Goal: Task Accomplishment & Management: Use online tool/utility

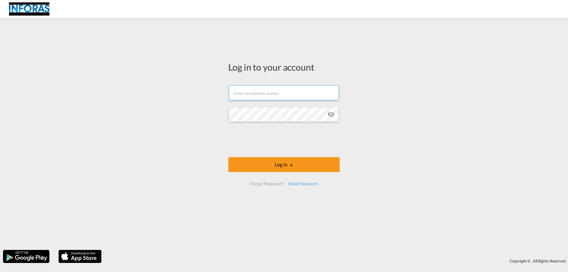
type input "[EMAIL_ADDRESS][DOMAIN_NAME]"
click at [334, 114] on md-icon "icon-eye-off" at bounding box center [330, 114] width 7 height 7
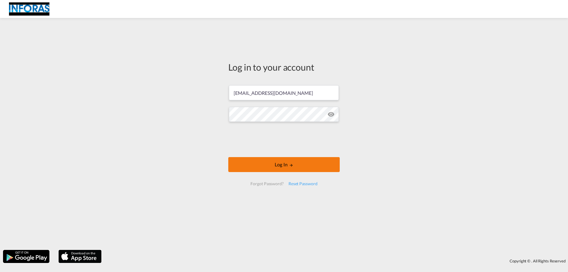
click at [283, 166] on button "Log In" at bounding box center [283, 164] width 111 height 15
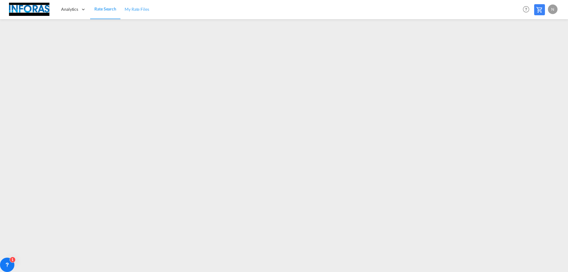
click at [134, 8] on span "My Rate Files" at bounding box center [137, 9] width 25 height 5
click at [101, 9] on span "Rate Search" at bounding box center [105, 9] width 22 height 5
click at [100, 8] on span "Rate Search" at bounding box center [105, 8] width 22 height 5
